Goal: Transaction & Acquisition: Subscribe to service/newsletter

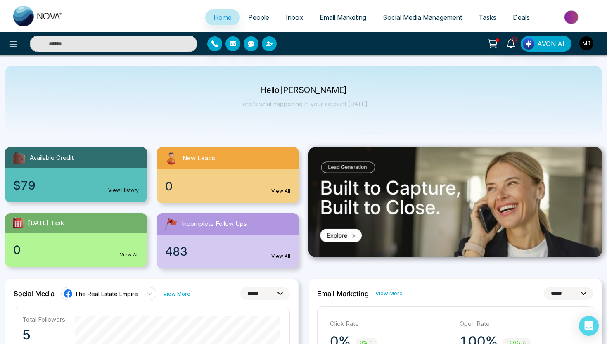
select select "*"
click at [126, 189] on link "View History" at bounding box center [123, 190] width 31 height 7
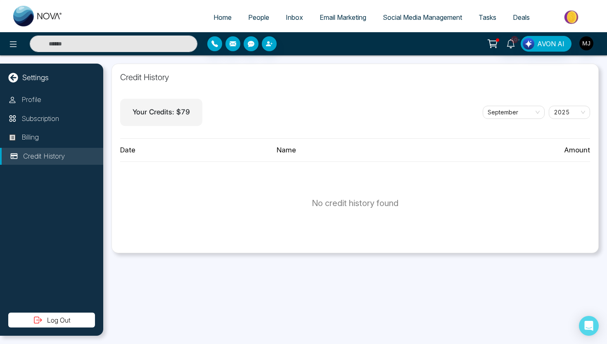
click at [170, 114] on p "Your Credits: $ 79" at bounding box center [161, 112] width 57 height 11
click at [48, 162] on li "Credit History" at bounding box center [51, 156] width 103 height 17
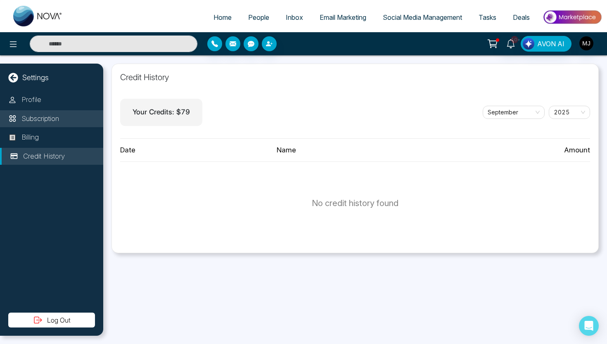
click at [46, 123] on p "Subscription" at bounding box center [40, 119] width 38 height 11
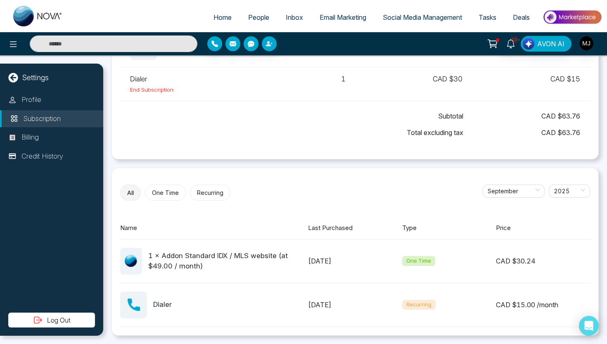
scroll to position [94, 0]
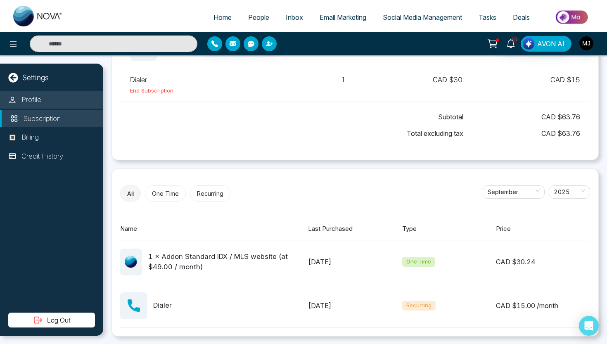
drag, startPoint x: 168, startPoint y: 189, endPoint x: 44, endPoint y: 95, distance: 156.2
click at [44, 55] on main "Settings Profile Subscription Billing Credit History Log Out Upcoming Invoice T…" at bounding box center [303, 55] width 607 height 0
click at [12, 78] on icon at bounding box center [13, 78] width 10 height 10
select select "*"
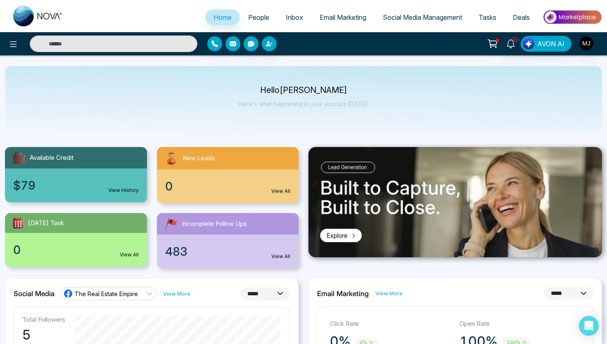
click at [489, 15] on span "Tasks" at bounding box center [487, 17] width 18 height 8
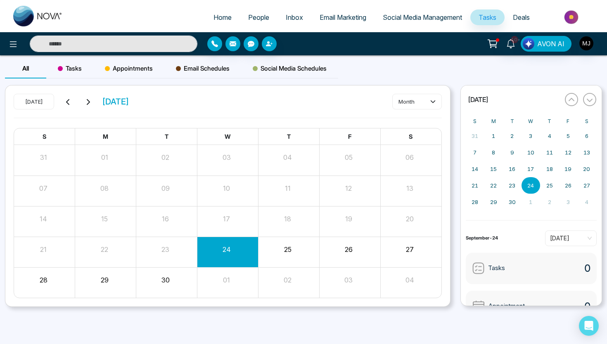
click at [501, 18] on link "Tasks" at bounding box center [487, 17] width 34 height 16
click at [515, 19] on span "Deals" at bounding box center [521, 17] width 17 height 8
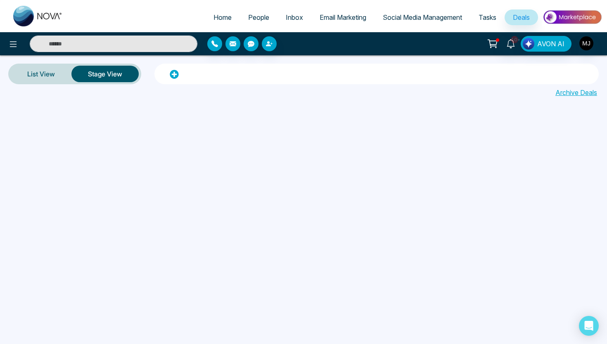
click at [570, 19] on img at bounding box center [572, 17] width 60 height 19
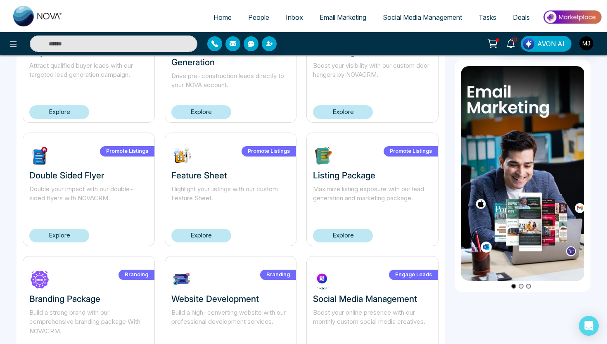
scroll to position [454, 0]
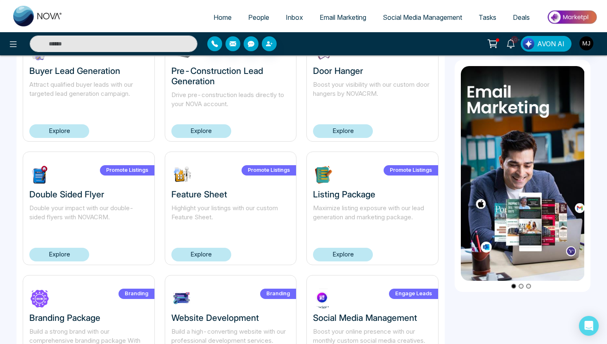
click at [290, 15] on span "Inbox" at bounding box center [294, 17] width 17 height 8
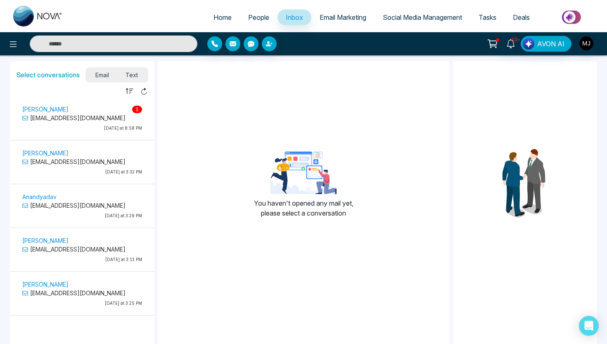
click at [134, 78] on span "Text" at bounding box center [131, 74] width 29 height 11
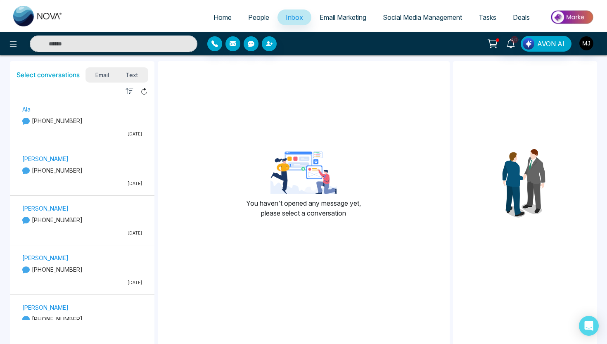
click at [104, 76] on span "Email" at bounding box center [103, 74] width 30 height 11
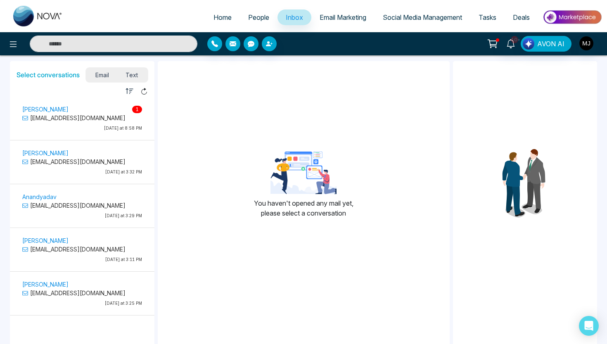
click at [118, 114] on p "varinderpandher9@gmail.com" at bounding box center [82, 118] width 120 height 9
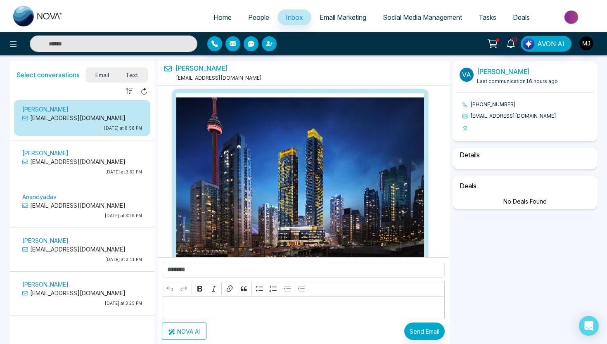
scroll to position [2789, 0]
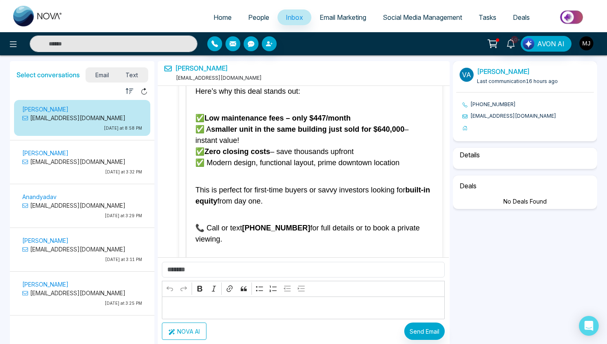
select select "****"
select select "******"
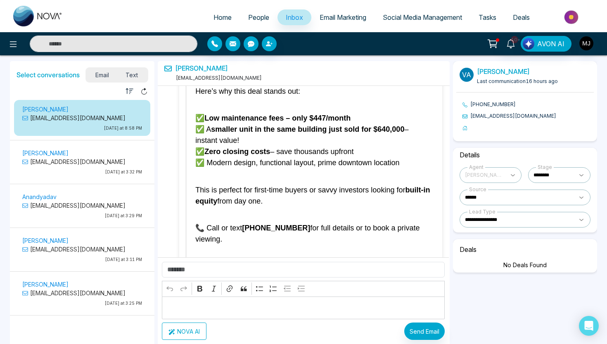
click at [134, 77] on span "Text" at bounding box center [131, 74] width 29 height 11
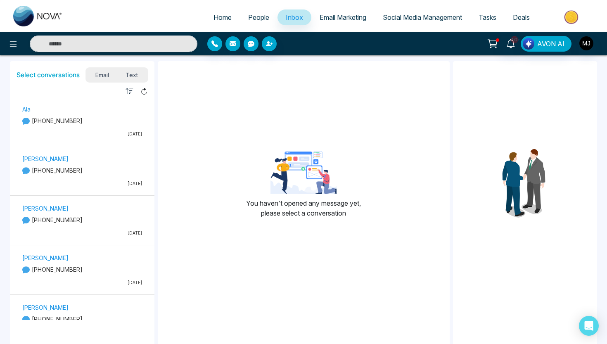
click at [342, 15] on span "Email Marketing" at bounding box center [343, 17] width 47 height 8
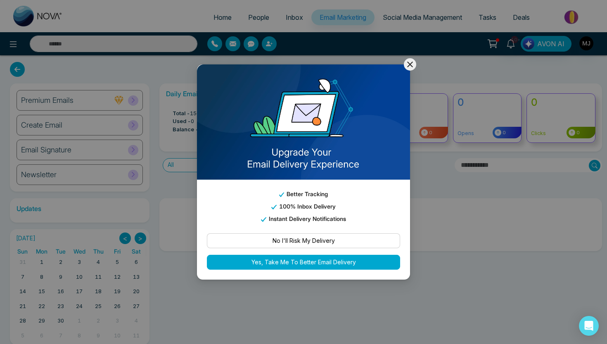
click at [414, 64] on icon at bounding box center [410, 64] width 10 height 10
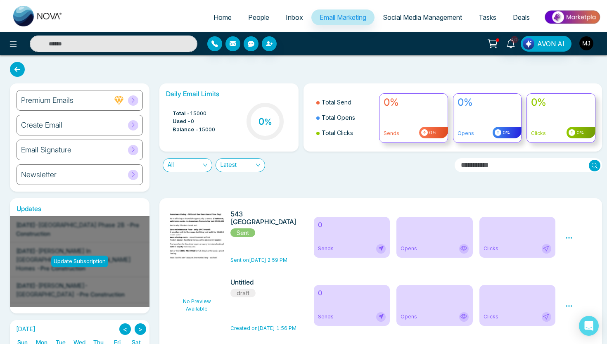
click at [30, 11] on img at bounding box center [38, 16] width 50 height 21
select select "*"
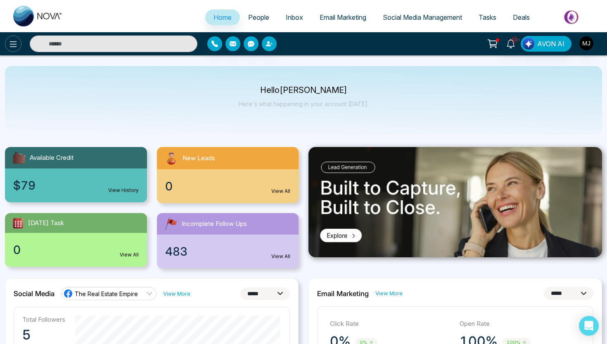
click at [15, 45] on icon at bounding box center [13, 44] width 10 height 10
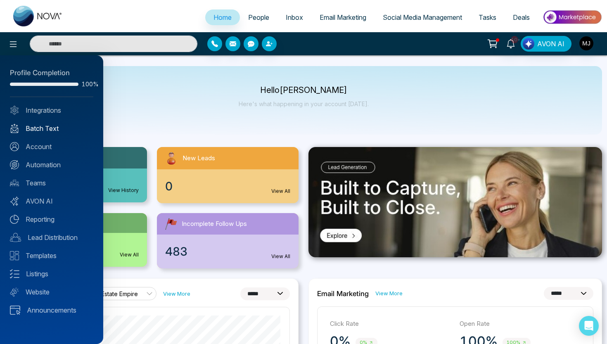
click at [37, 128] on link "Batch Text" at bounding box center [51, 128] width 83 height 10
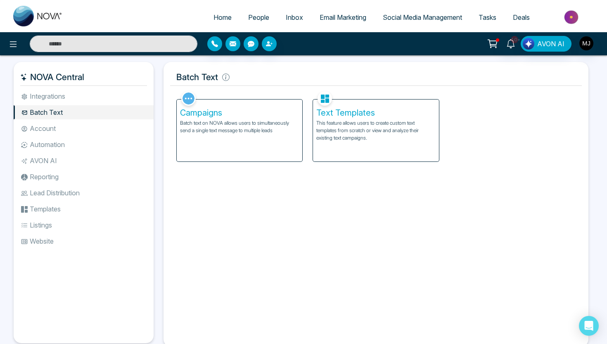
click at [359, 125] on p "This feature allows users to create custom text templates from scratch or view …" at bounding box center [375, 130] width 119 height 22
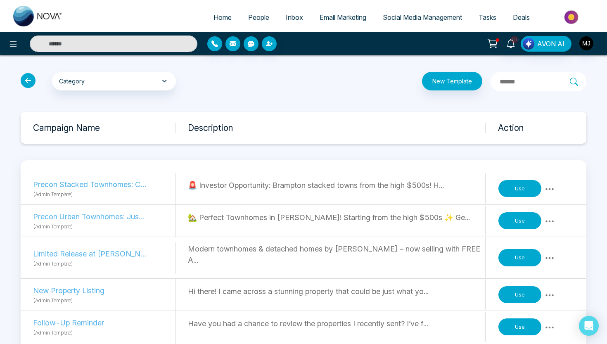
click at [517, 187] on button "Use" at bounding box center [519, 188] width 43 height 17
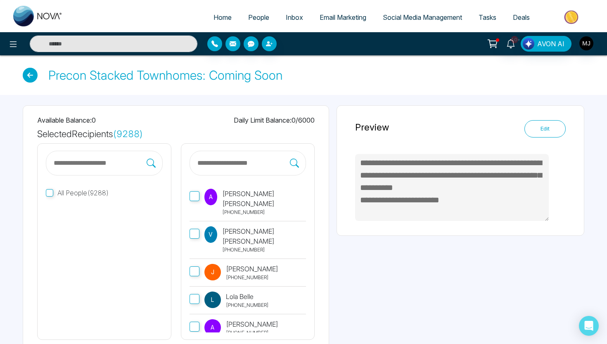
type textarea "**********"
click at [33, 73] on icon at bounding box center [30, 75] width 15 height 15
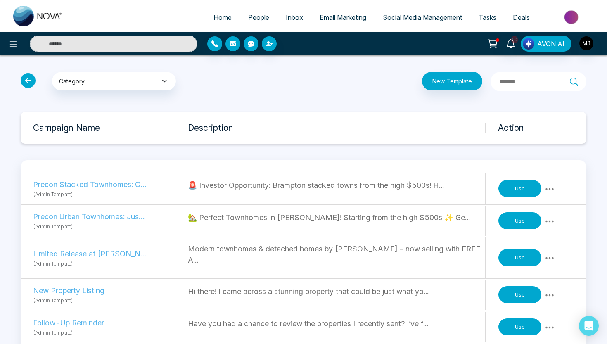
click at [93, 77] on button "Category" at bounding box center [114, 81] width 124 height 19
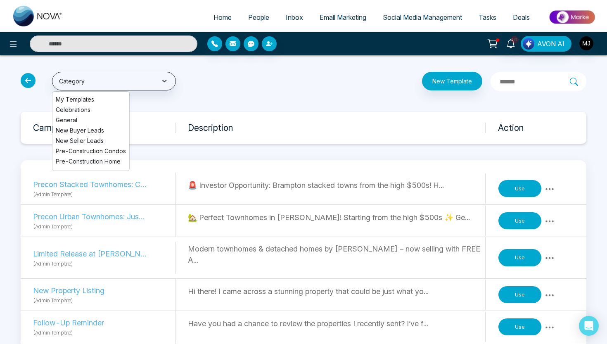
click at [29, 83] on icon at bounding box center [28, 80] width 15 height 15
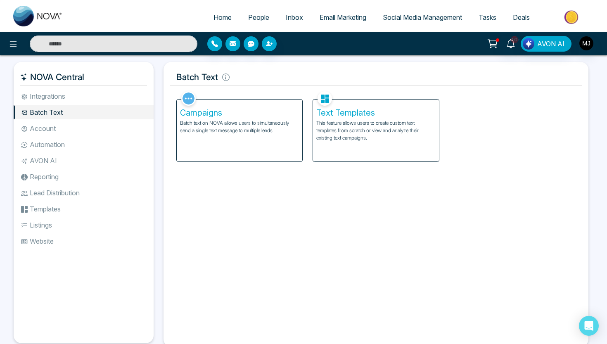
click at [261, 146] on div "Campaigns Batch text on NOVA allows users to simultaneously send a single text …" at bounding box center [239, 130] width 125 height 62
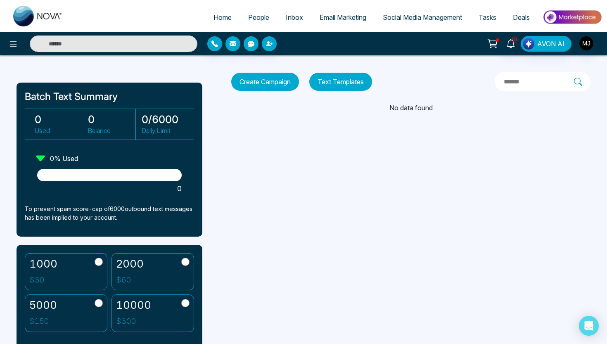
scroll to position [21, 0]
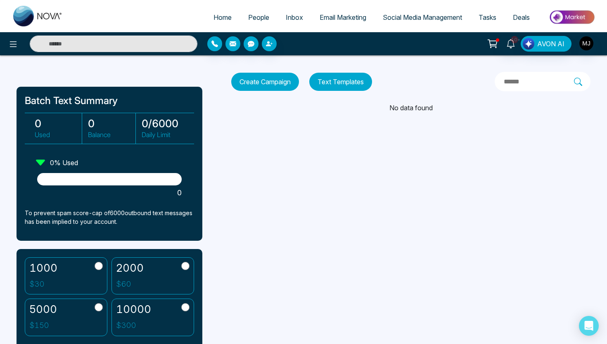
click at [95, 184] on div at bounding box center [109, 179] width 144 height 12
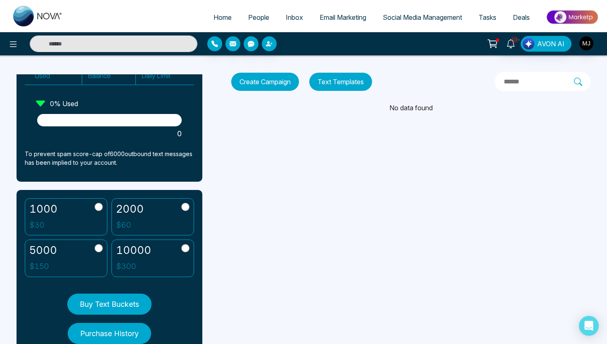
scroll to position [114, 0]
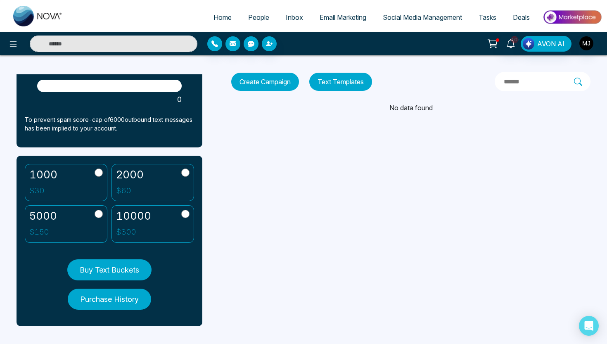
click at [118, 270] on button "Buy Text Buckets" at bounding box center [109, 269] width 84 height 21
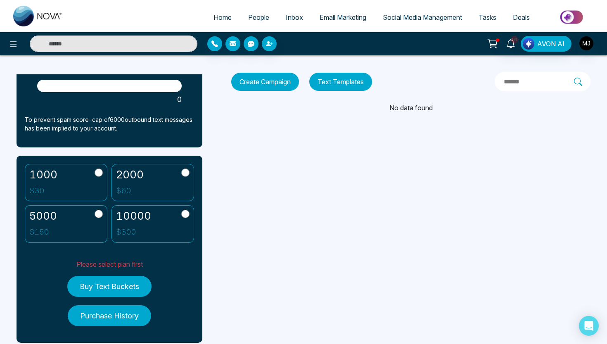
click at [176, 229] on label "10000 $ 300" at bounding box center [152, 224] width 83 height 38
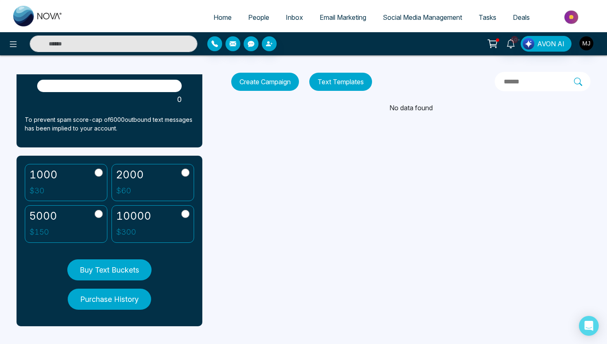
click at [89, 232] on label "5000 $ 150" at bounding box center [66, 224] width 83 height 38
click at [127, 196] on p "$ 60" at bounding box center [130, 191] width 28 height 12
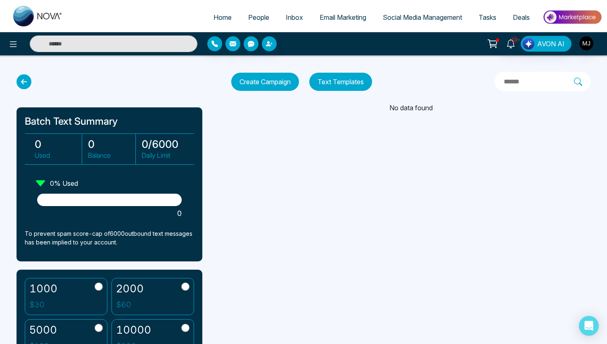
scroll to position [0, 0]
click at [103, 201] on div at bounding box center [109, 200] width 144 height 12
click at [25, 84] on icon at bounding box center [24, 81] width 15 height 15
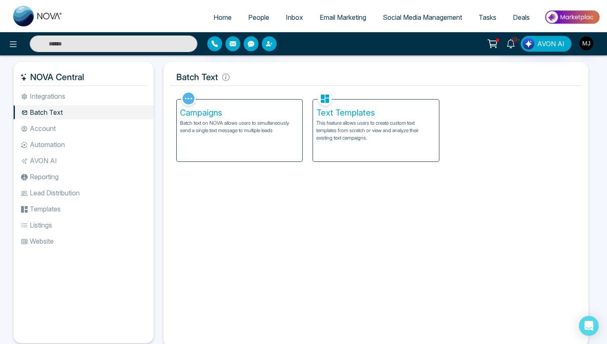
click at [43, 177] on li "Reporting" at bounding box center [84, 177] width 140 height 14
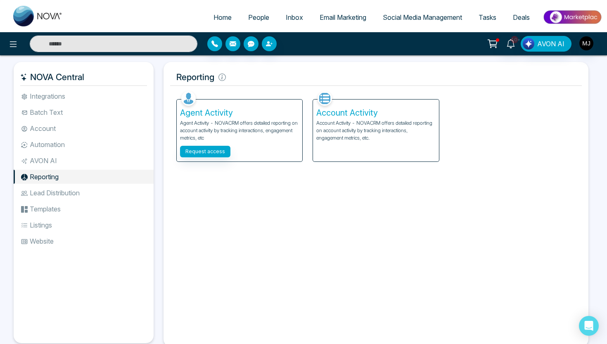
click at [50, 191] on li "Lead Distribution" at bounding box center [84, 193] width 140 height 14
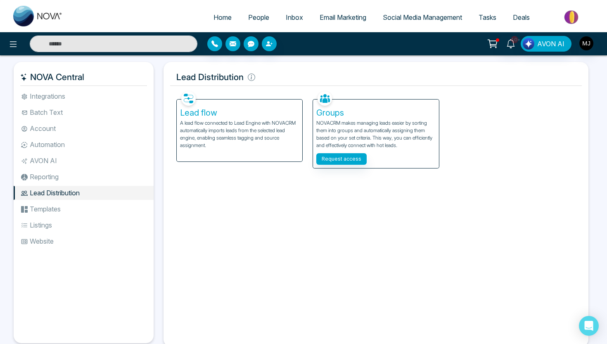
click at [50, 191] on li "Lead Distribution" at bounding box center [84, 193] width 140 height 14
click at [79, 203] on li "Templates" at bounding box center [84, 209] width 140 height 14
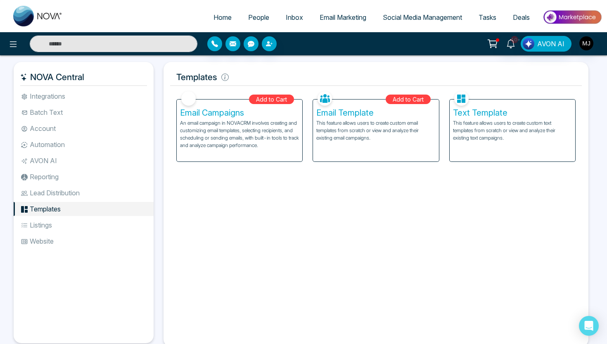
click at [78, 228] on li "Listings" at bounding box center [84, 225] width 140 height 14
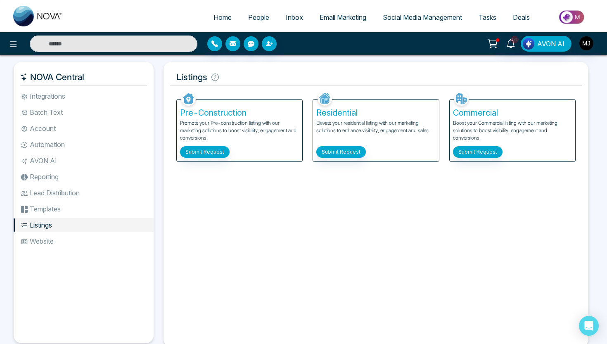
click at [80, 243] on li "Website" at bounding box center [84, 241] width 140 height 14
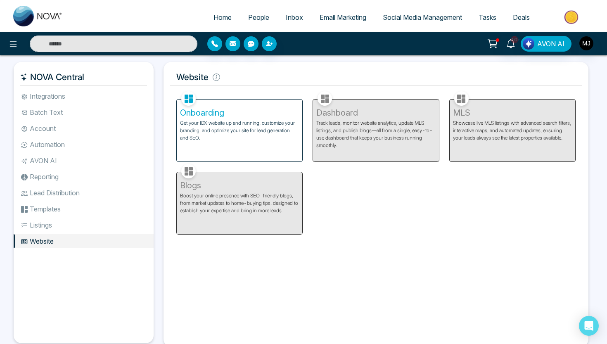
click at [51, 98] on li "Integrations" at bounding box center [84, 96] width 140 height 14
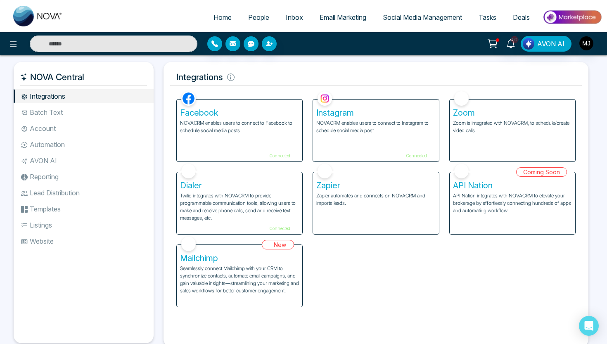
click at [54, 114] on li "Batch Text" at bounding box center [84, 112] width 140 height 14
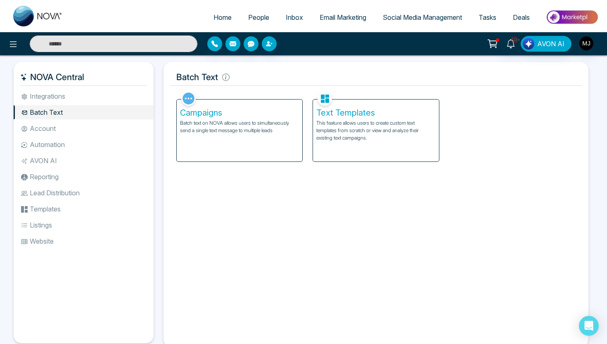
click at [58, 128] on li "Account" at bounding box center [84, 128] width 140 height 14
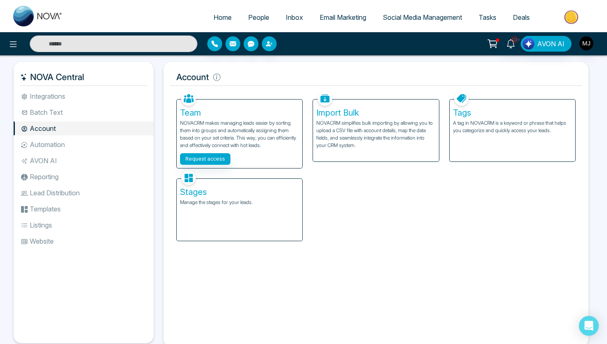
click at [64, 147] on li "Automation" at bounding box center [84, 144] width 140 height 14
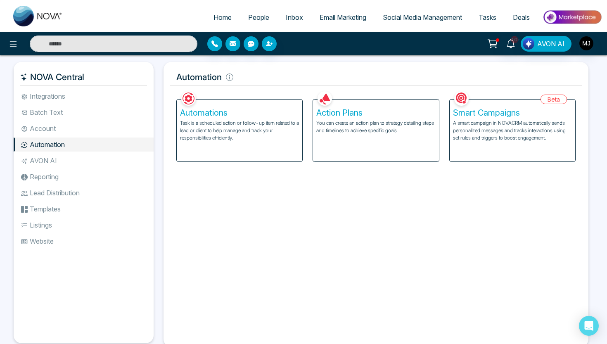
click at [87, 161] on li "AVON AI" at bounding box center [84, 161] width 140 height 14
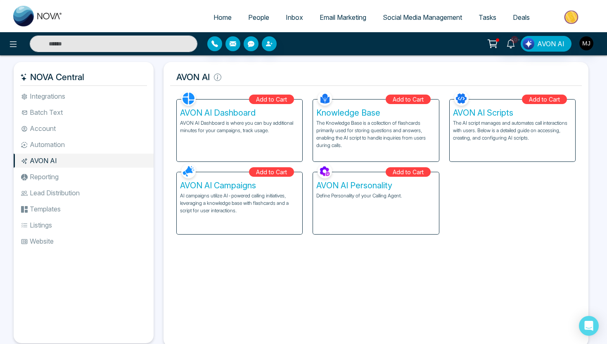
click at [289, 23] on link "Inbox" at bounding box center [294, 17] width 34 height 16
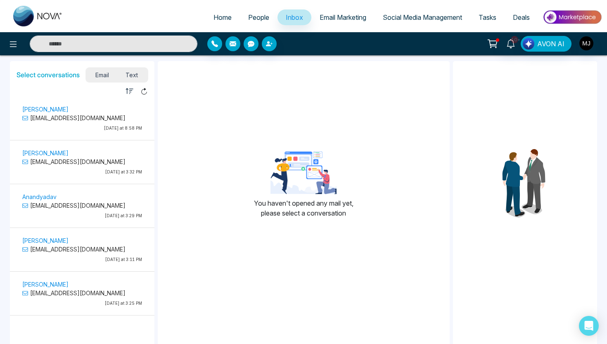
click at [136, 73] on span "Text" at bounding box center [131, 74] width 29 height 11
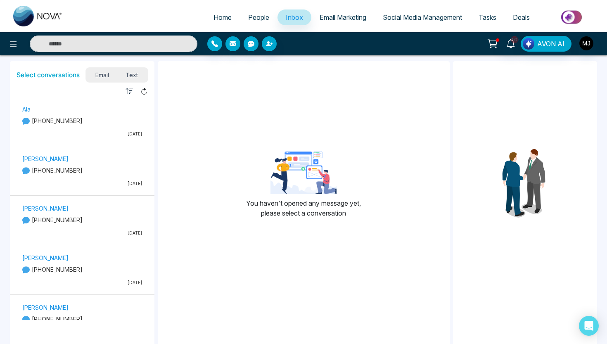
click at [91, 115] on div "Ala +14375803595 08/20/2025" at bounding box center [82, 122] width 128 height 37
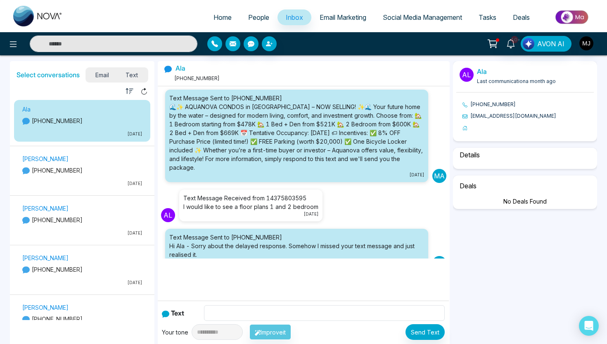
scroll to position [135, 0]
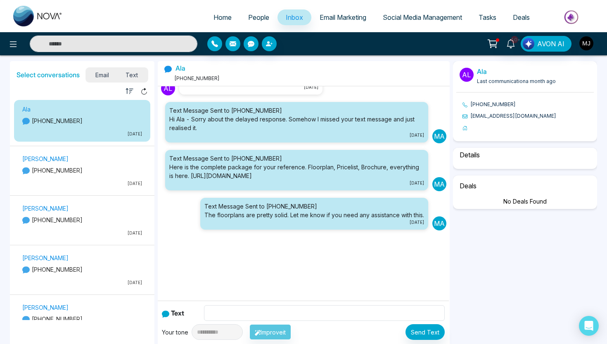
click at [107, 73] on span "Email" at bounding box center [103, 74] width 30 height 11
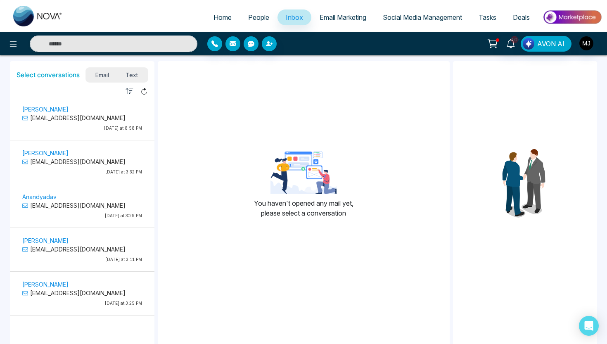
click at [99, 119] on p "varinderpandher9@gmail.com" at bounding box center [82, 118] width 120 height 9
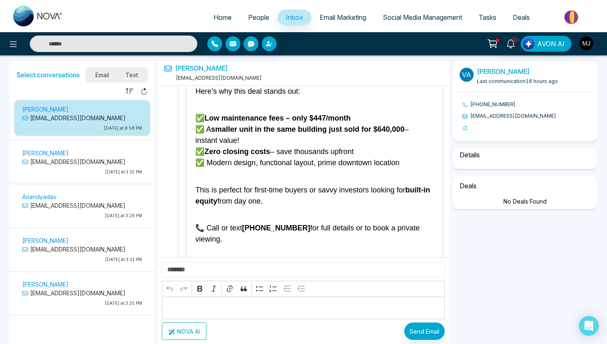
select select "****"
select select "******"
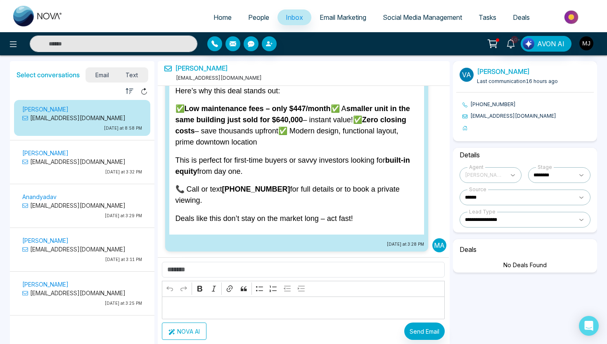
scroll to position [2455, 0]
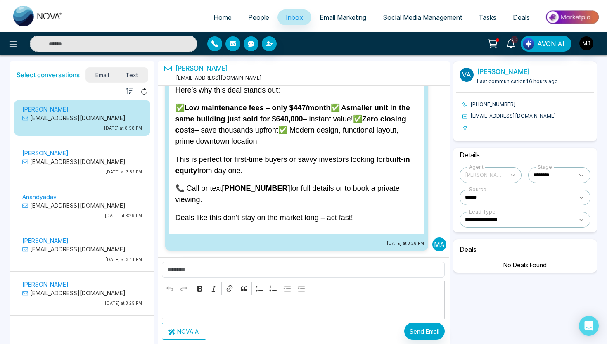
click at [183, 71] on link "Varinder" at bounding box center [201, 68] width 53 height 8
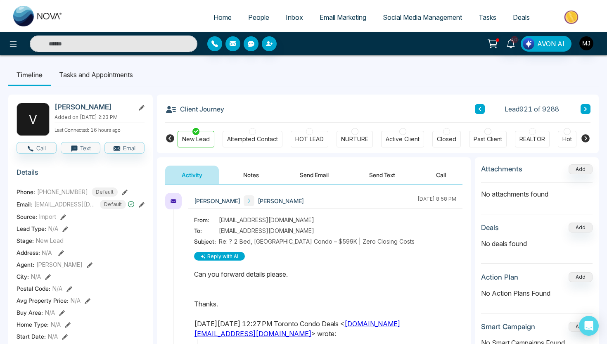
click at [255, 131] on div at bounding box center [252, 131] width 7 height 7
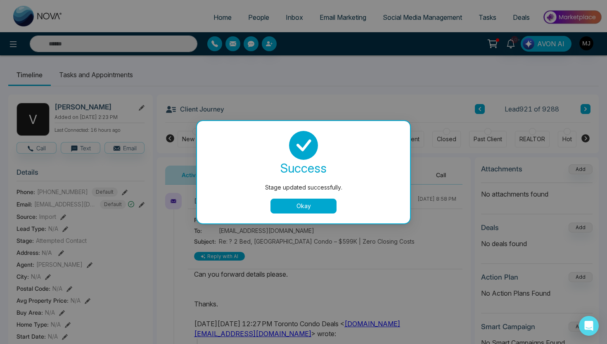
click at [194, 132] on div "Stage updated successfully. success Stage updated successfully. Okay" at bounding box center [303, 172] width 607 height 344
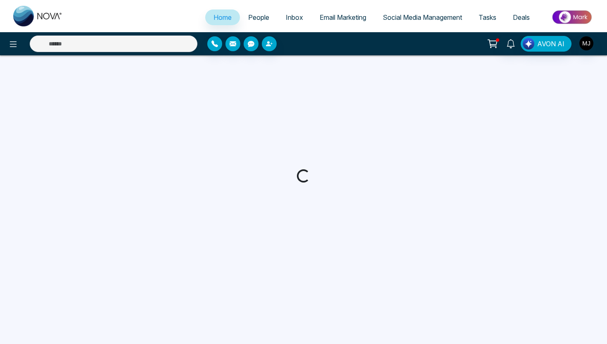
select select "*"
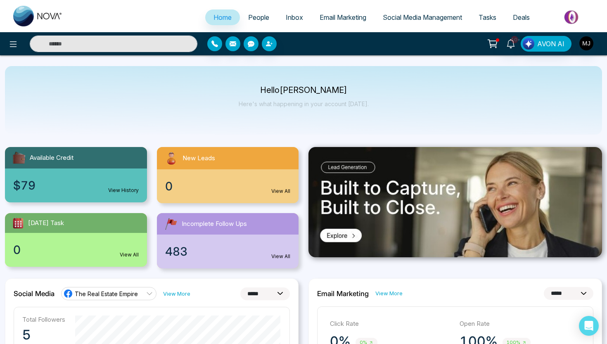
click at [290, 17] on span "Inbox" at bounding box center [294, 17] width 17 height 8
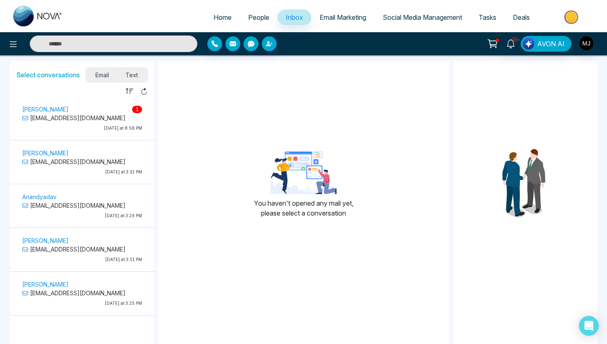
click at [33, 21] on img at bounding box center [38, 16] width 50 height 21
select select "*"
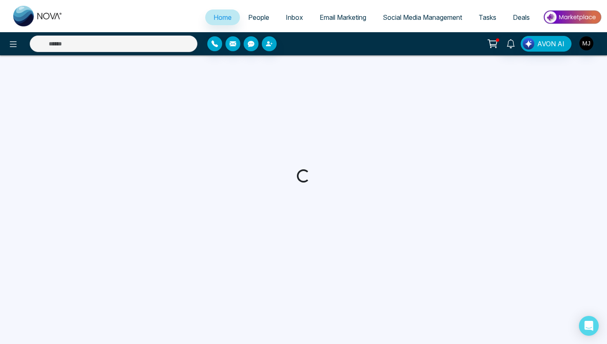
select select "*"
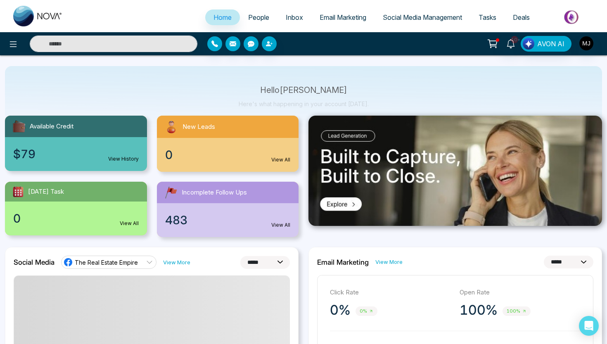
scroll to position [18, 0]
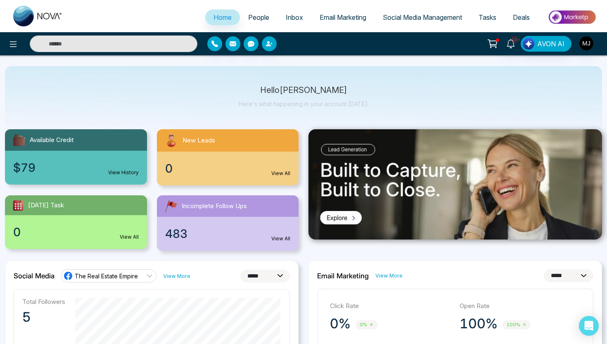
click at [556, 15] on img at bounding box center [572, 17] width 60 height 19
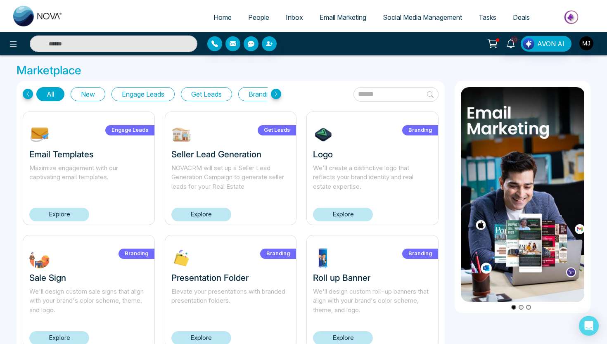
click at [223, 19] on span "Home" at bounding box center [222, 17] width 18 height 8
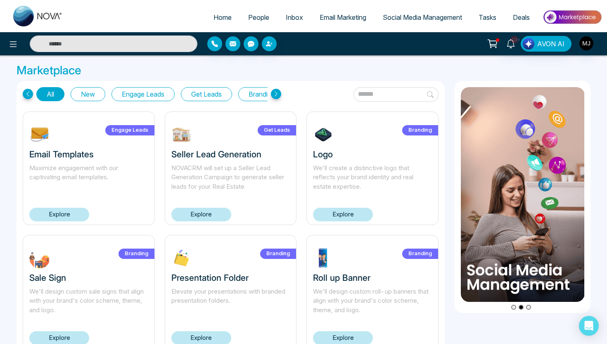
select select "*"
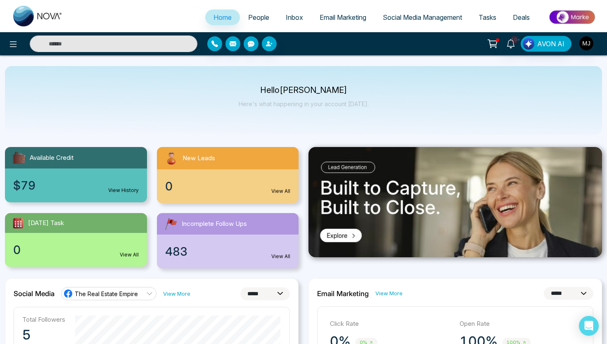
click at [327, 16] on span "Email Marketing" at bounding box center [343, 17] width 47 height 8
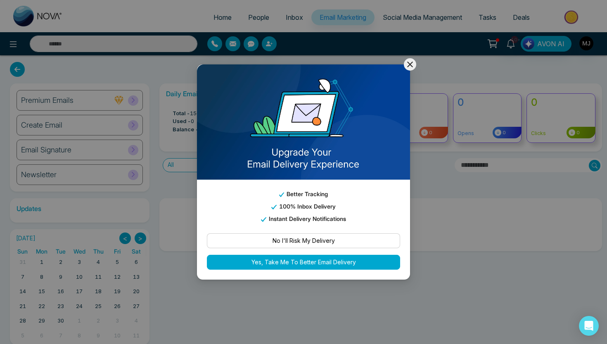
click at [410, 66] on icon at bounding box center [410, 64] width 10 height 10
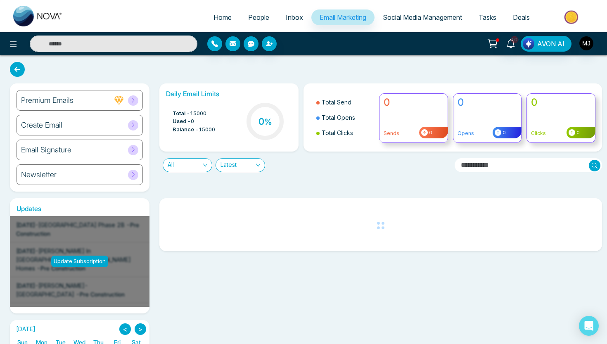
click at [87, 120] on div "Create Email" at bounding box center [80, 125] width 126 height 21
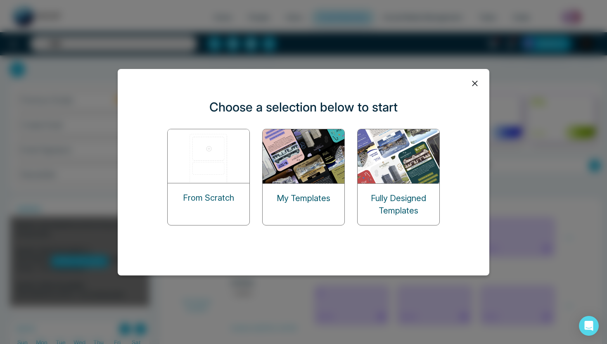
click at [208, 165] on img at bounding box center [209, 156] width 83 height 54
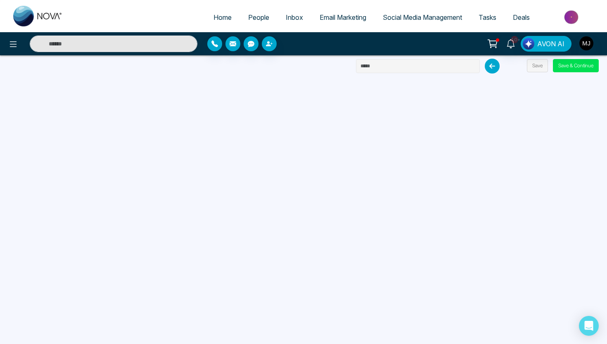
click at [376, 71] on input "text" at bounding box center [418, 66] width 124 height 14
type input "**********"
click at [568, 67] on button "Save & Continue" at bounding box center [576, 65] width 46 height 13
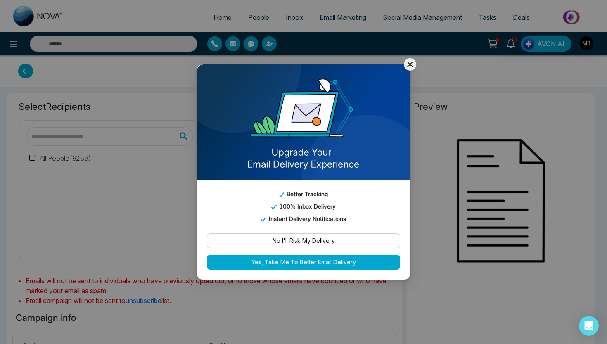
type input "**********"
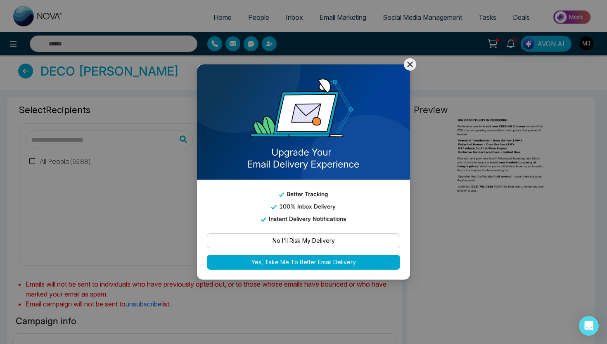
click at [411, 62] on icon at bounding box center [410, 64] width 10 height 10
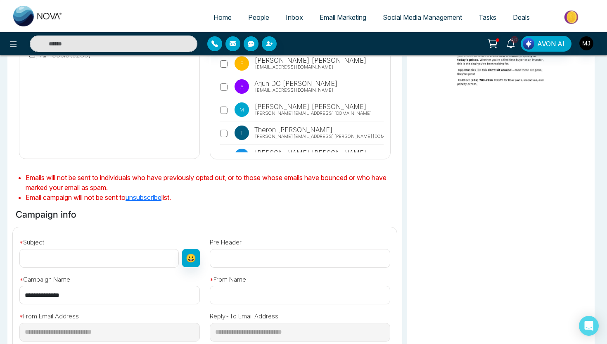
scroll to position [121, 0]
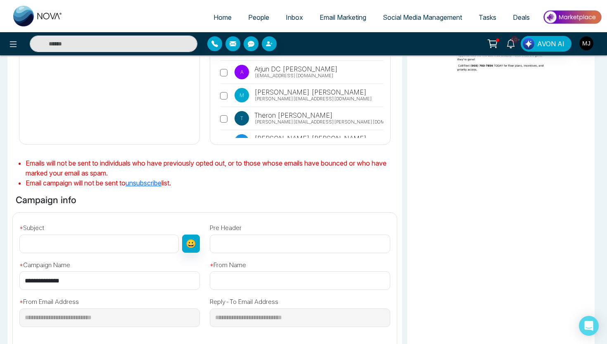
paste input "**********"
type input "**********"
click at [105, 244] on input "text" at bounding box center [98, 243] width 159 height 19
paste input "**********"
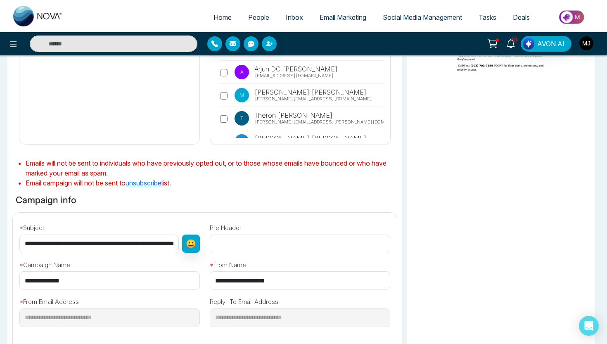
type input "**********"
click at [88, 227] on div "**********" at bounding box center [109, 236] width 190 height 34
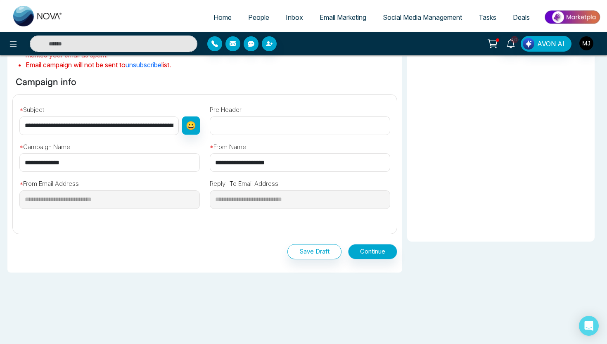
scroll to position [239, 0]
click at [368, 252] on button "Continue" at bounding box center [372, 251] width 49 height 15
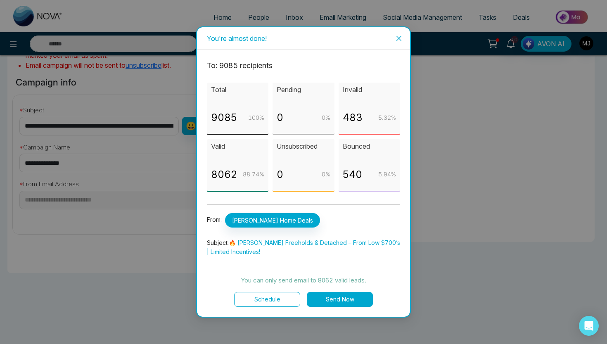
click at [346, 303] on button "Send Now" at bounding box center [340, 299] width 66 height 15
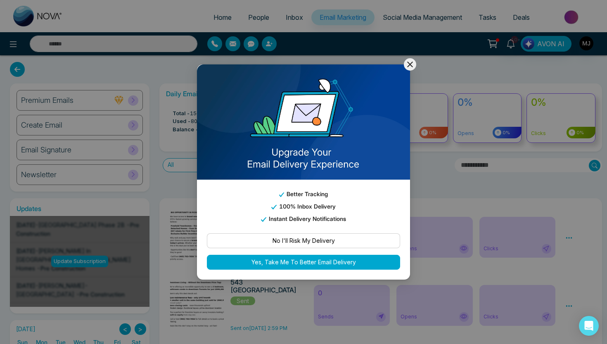
click at [409, 66] on icon at bounding box center [410, 65] width 6 height 6
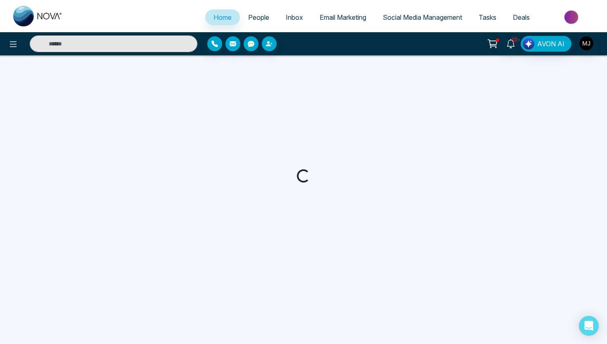
select select "*"
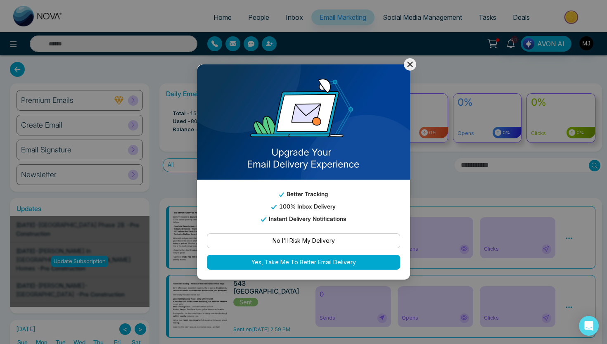
click at [410, 70] on button at bounding box center [410, 64] width 12 height 12
